Goal: Task Accomplishment & Management: Use online tool/utility

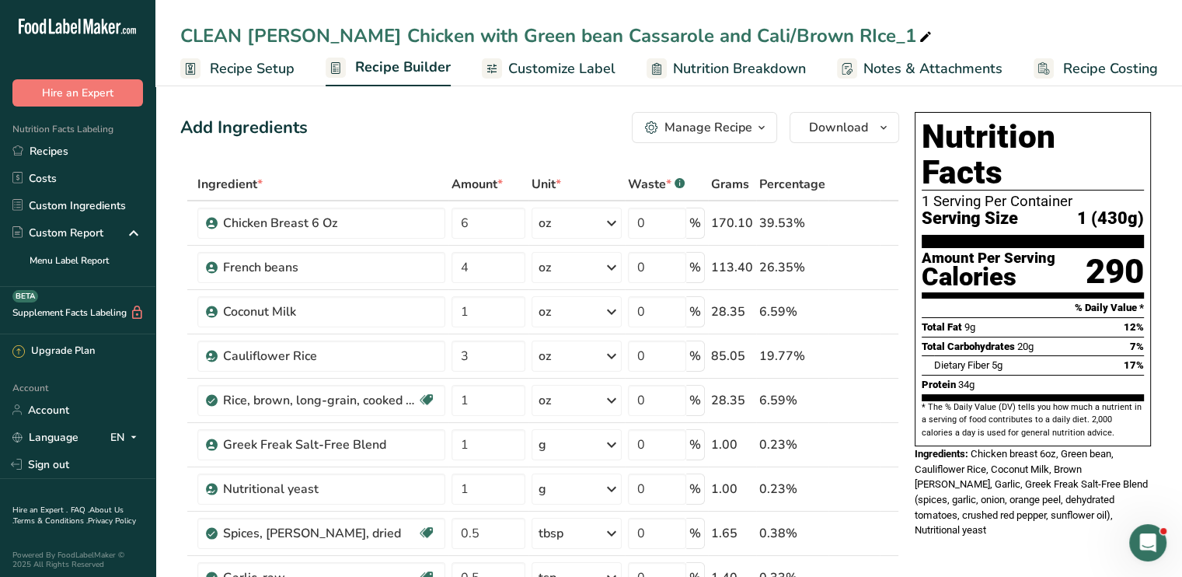
click at [918, 41] on icon at bounding box center [925, 37] width 14 height 22
type input "CLEAN [PERSON_NAME] Chicken with Green bean Cassarole and Cali/Brown RIce"
click at [535, 68] on span "Customize Label" at bounding box center [561, 68] width 107 height 21
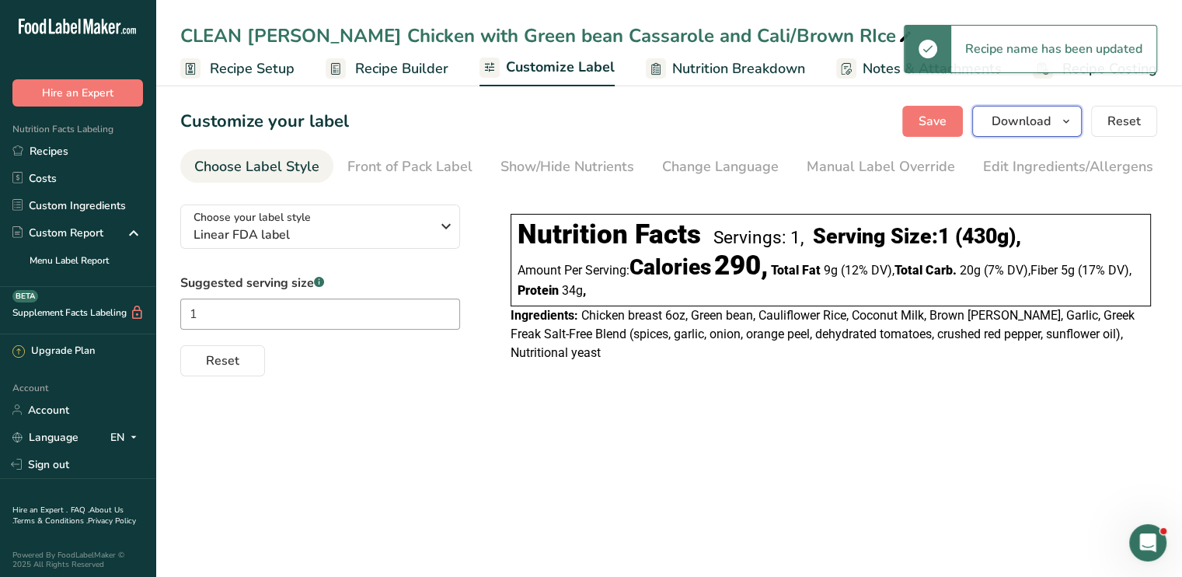
click at [1040, 120] on span "Download" at bounding box center [1020, 121] width 59 height 19
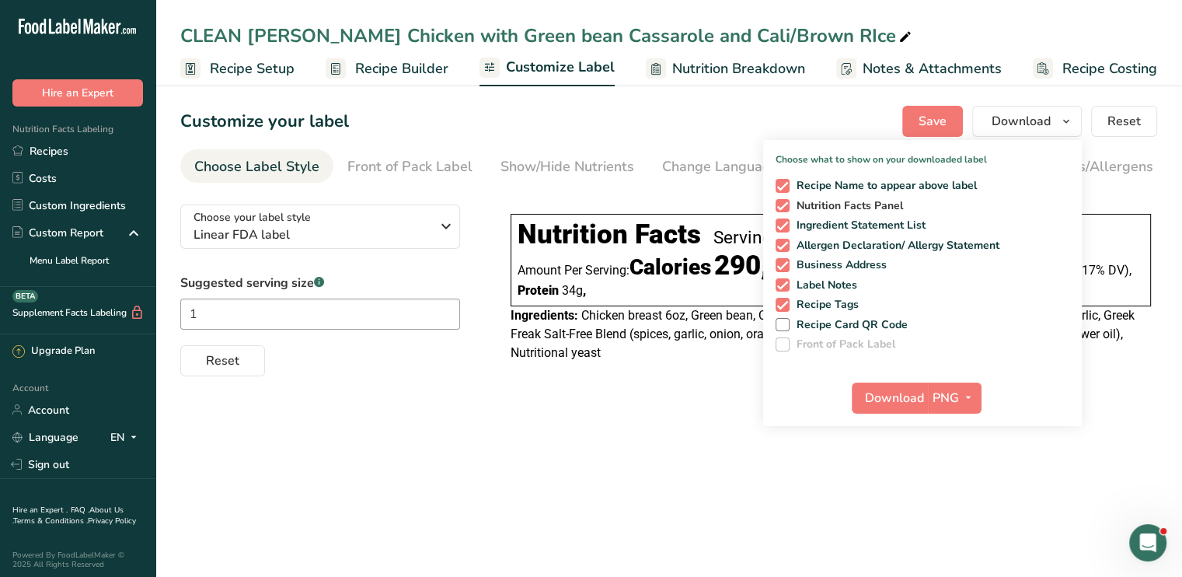
drag, startPoint x: 780, startPoint y: 185, endPoint x: 789, endPoint y: 209, distance: 25.8
click at [781, 186] on span at bounding box center [782, 186] width 14 height 14
click at [781, 186] on input "Recipe Name to appear above label" at bounding box center [780, 185] width 10 height 10
checkbox input "false"
click at [783, 249] on span at bounding box center [782, 246] width 14 height 14
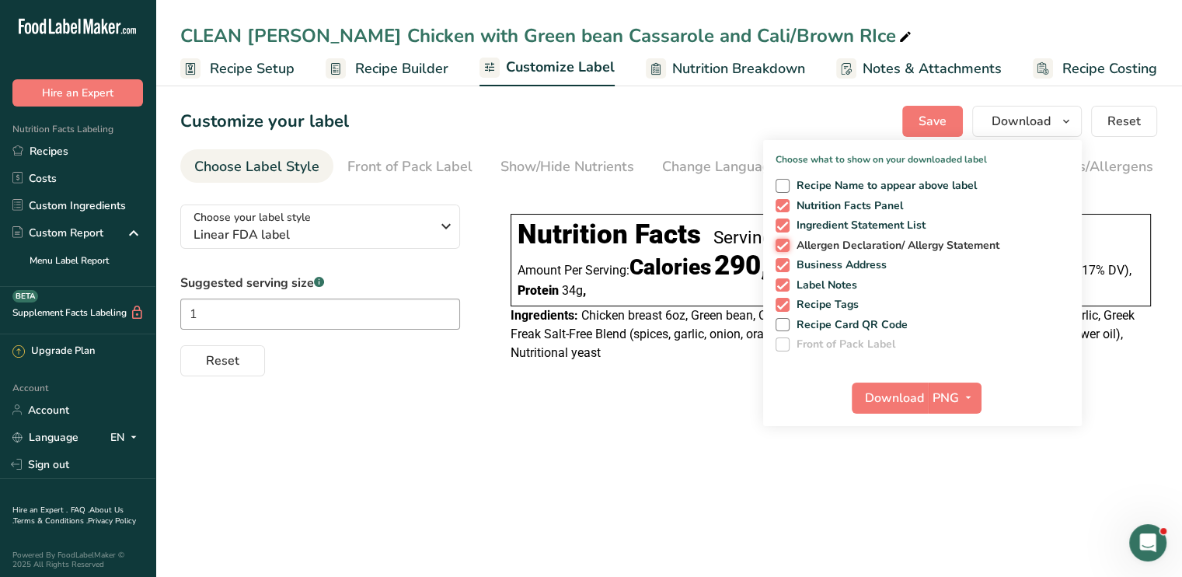
click at [783, 249] on input "Allergen Declaration/ Allergy Statement" at bounding box center [780, 245] width 10 height 10
checkbox input "false"
click at [783, 277] on div "Recipe Name to appear above label Nutrition Facts Panel Ingredient Statement Li…" at bounding box center [922, 261] width 319 height 179
click at [783, 264] on span at bounding box center [782, 265] width 14 height 14
click at [783, 264] on input "Business Address" at bounding box center [780, 265] width 10 height 10
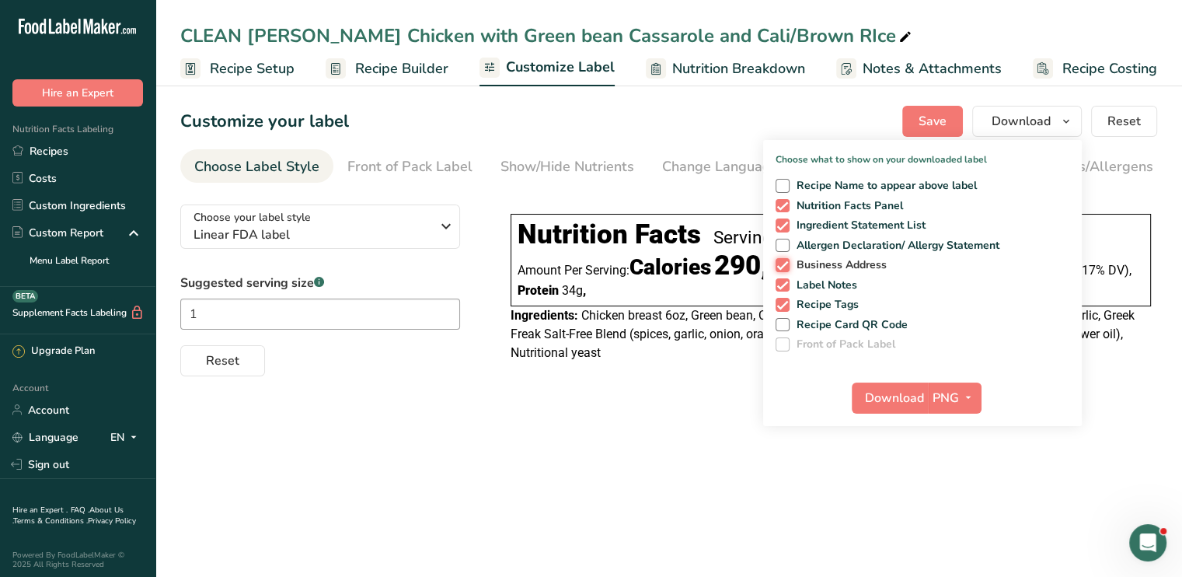
checkbox input "false"
click at [789, 288] on span at bounding box center [782, 285] width 14 height 14
click at [786, 288] on input "Label Notes" at bounding box center [780, 285] width 10 height 10
checkbox input "false"
click at [789, 305] on span at bounding box center [782, 305] width 14 height 14
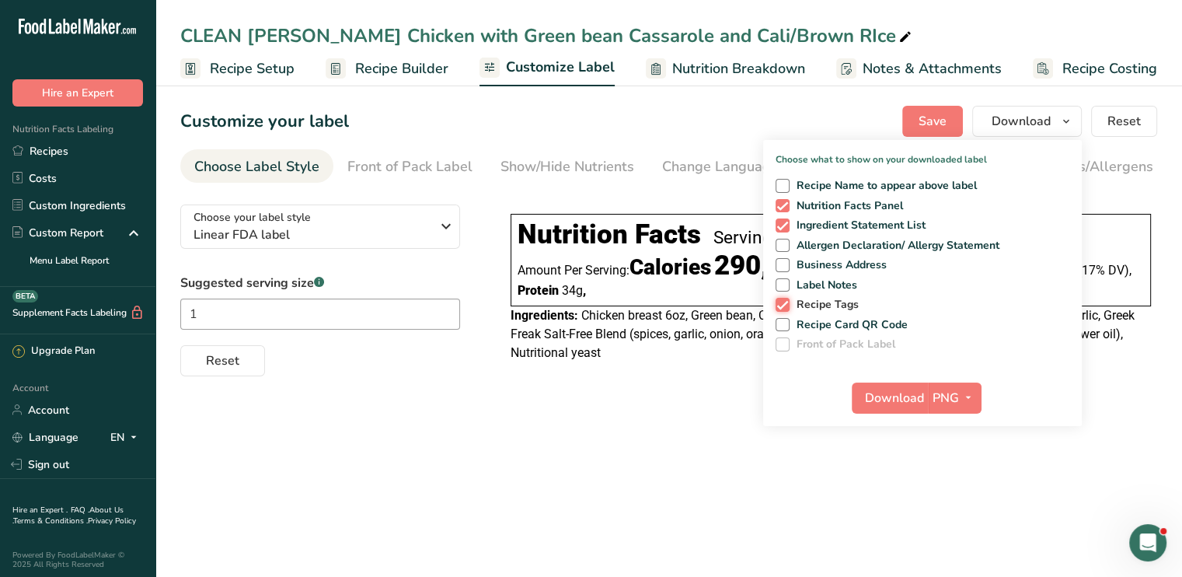
click at [786, 305] on input "Recipe Tags" at bounding box center [780, 304] width 10 height 10
checkbox input "false"
click at [923, 402] on span "Download" at bounding box center [894, 397] width 59 height 19
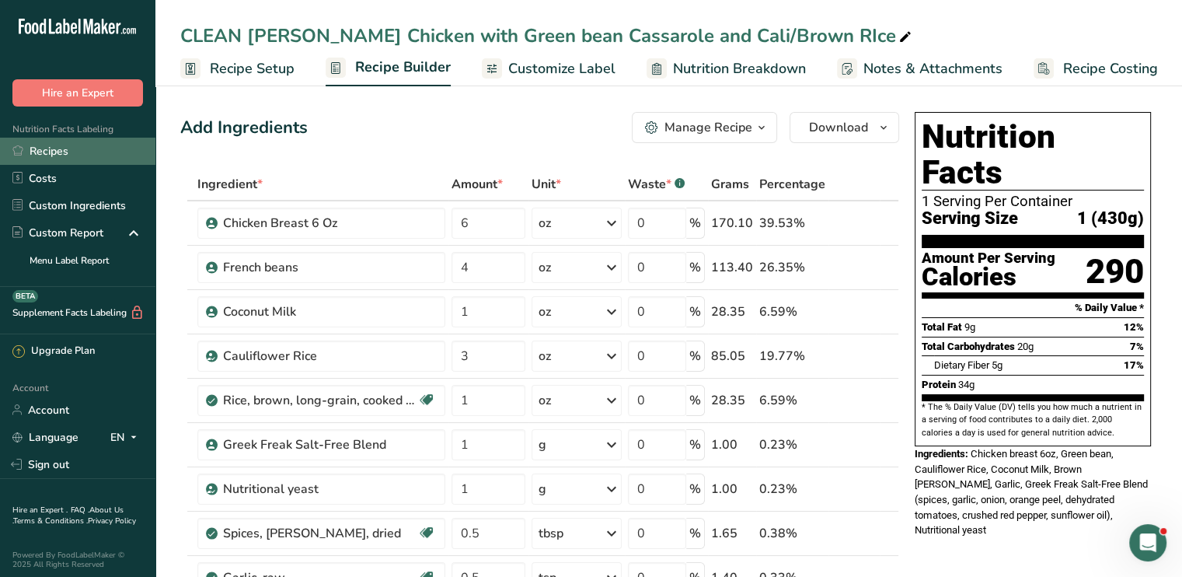
click at [53, 148] on link "Recipes" at bounding box center [77, 151] width 155 height 27
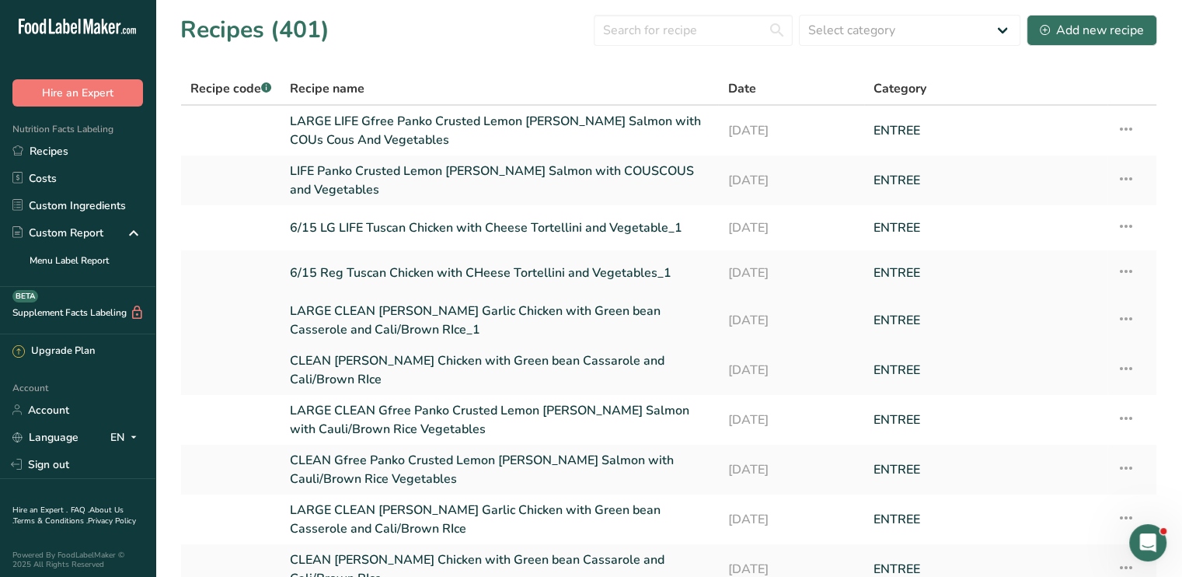
click at [357, 307] on link "LARGE CLEAN [PERSON_NAME] Garlic Chicken with Green bean Casserole and Cali/Bro…" at bounding box center [499, 319] width 419 height 37
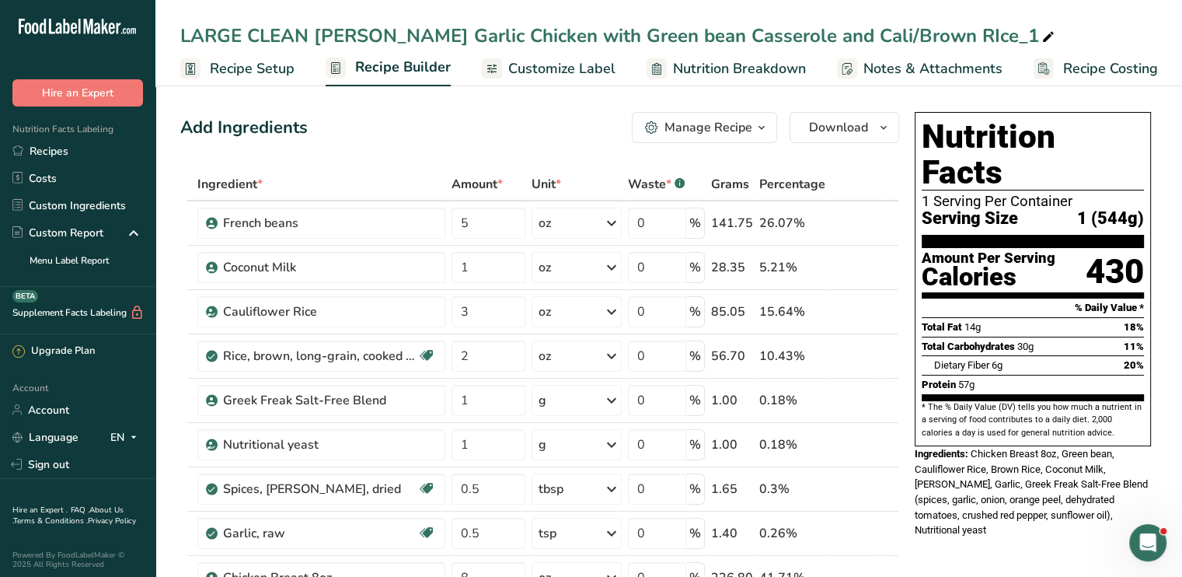
click at [1041, 38] on icon at bounding box center [1048, 37] width 14 height 22
type input "LARGE CLEAN [PERSON_NAME] Garlic Chicken with Green bean Casserole and Cali/Bro…"
click at [551, 64] on span "Customize Label" at bounding box center [561, 68] width 107 height 21
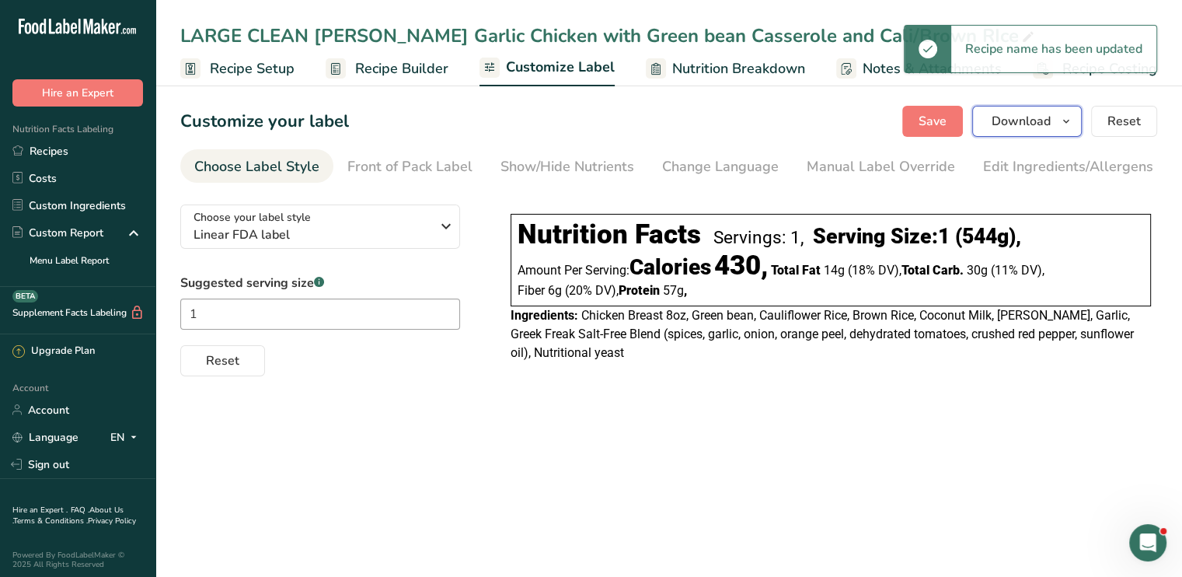
click at [1004, 129] on span "Download" at bounding box center [1020, 121] width 59 height 19
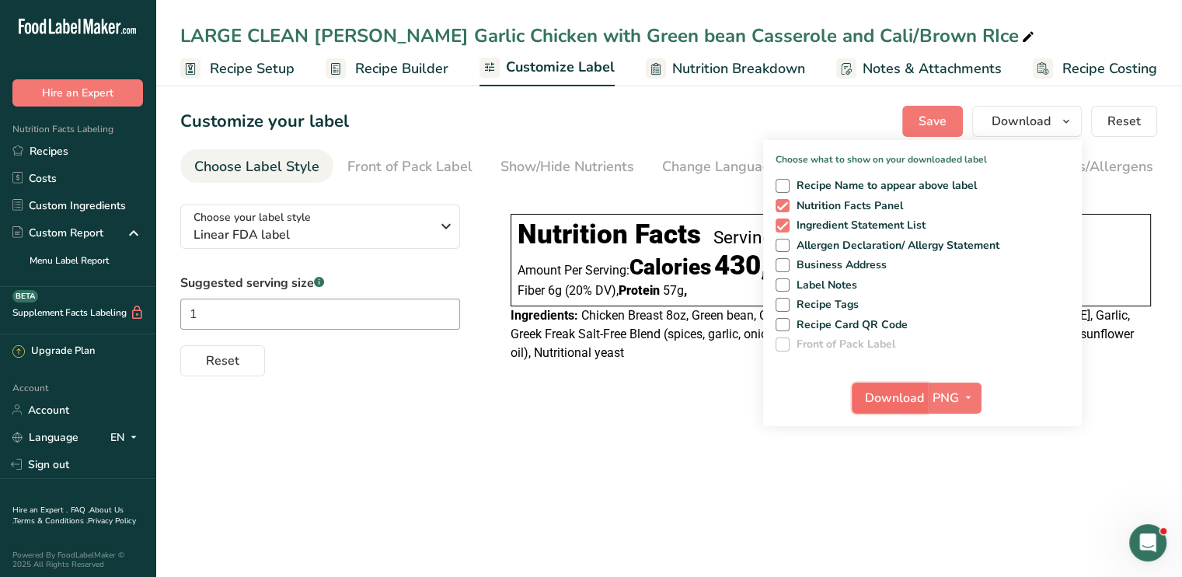
click at [921, 395] on span "Download" at bounding box center [894, 397] width 59 height 19
